Goal: Check status

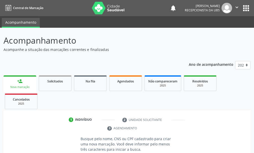
scroll to position [2, 0]
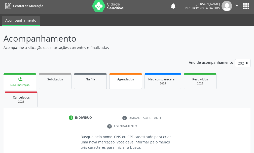
click at [130, 82] on link "Agendados" at bounding box center [125, 81] width 33 height 16
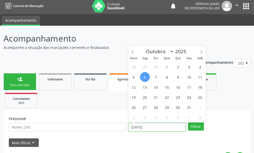
click at [152, 126] on input "[DATE]" at bounding box center [156, 127] width 57 height 9
click at [145, 67] on span "29" at bounding box center [145, 67] width 10 height 10
type input "[DATE]"
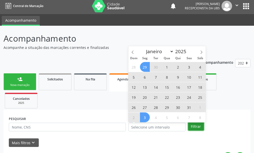
click at [195, 127] on button "Filtrar" at bounding box center [196, 126] width 16 height 9
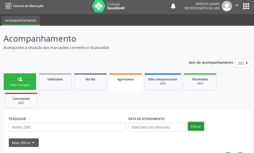
click at [192, 126] on button "Filtrar" at bounding box center [196, 126] width 16 height 9
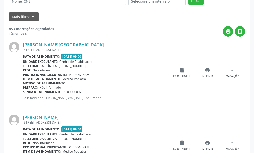
scroll to position [0, 0]
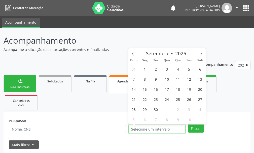
click at [172, 131] on input "text" at bounding box center [156, 129] width 57 height 9
click at [145, 111] on span "29" at bounding box center [145, 109] width 10 height 10
type input "[DATE]"
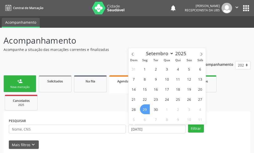
click at [145, 111] on span "29" at bounding box center [145, 109] width 10 height 10
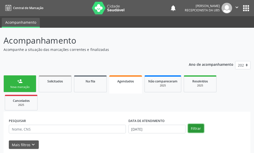
click at [196, 128] on button "Filtrar" at bounding box center [196, 128] width 16 height 9
click at [20, 87] on div "Nova marcação" at bounding box center [19, 87] width 25 height 4
